Goal: Navigation & Orientation: Understand site structure

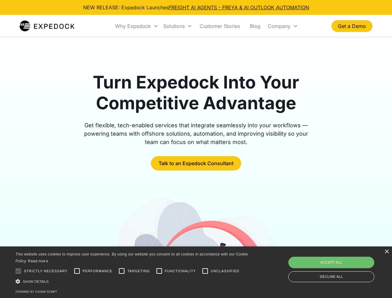
click at [137, 26] on div "Why Expedock" at bounding box center [133, 26] width 36 height 6
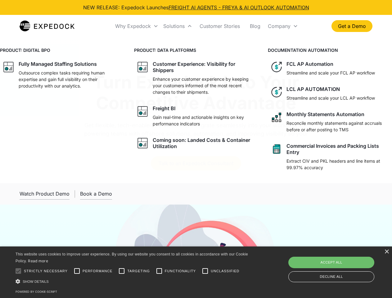
click at [177, 26] on div "Solutions" at bounding box center [173, 26] width 21 height 6
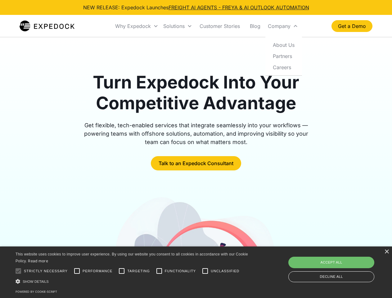
click at [283, 26] on div "Company" at bounding box center [279, 26] width 23 height 6
click at [18, 271] on div at bounding box center [18, 271] width 12 height 12
click at [77, 271] on input "Performance" at bounding box center [77, 271] width 12 height 12
checkbox input "true"
click at [122, 271] on input "Targeting" at bounding box center [121, 271] width 12 height 12
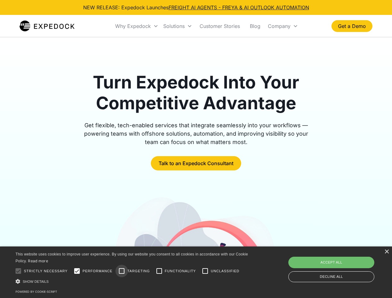
checkbox input "true"
click at [159, 271] on input "Functionality" at bounding box center [159, 271] width 12 height 12
checkbox input "true"
click at [205, 271] on input "Unclassified" at bounding box center [205, 271] width 12 height 12
checkbox input "true"
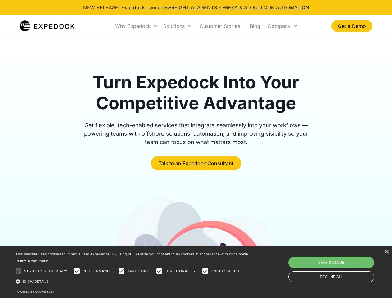
click at [133, 281] on div "Show details Hide details" at bounding box center [133, 281] width 235 height 7
